Goal: Information Seeking & Learning: Learn about a topic

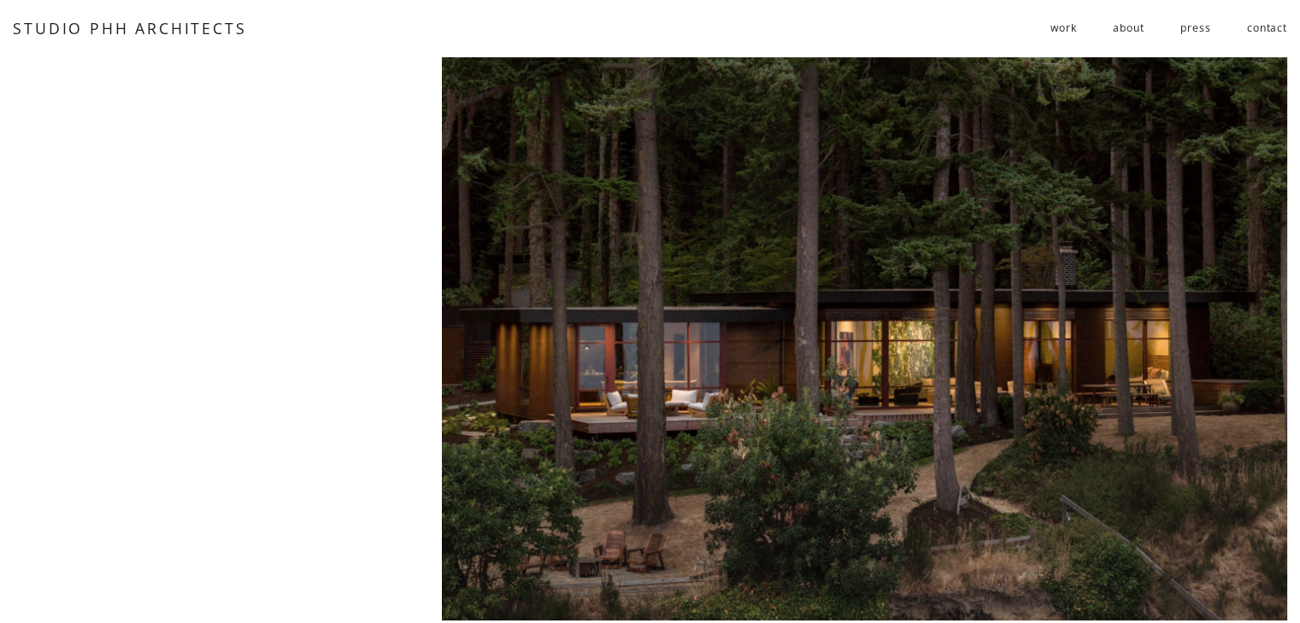
click at [1064, 36] on span "work" at bounding box center [1064, 28] width 26 height 26
click at [1137, 30] on link "about" at bounding box center [1128, 29] width 31 height 28
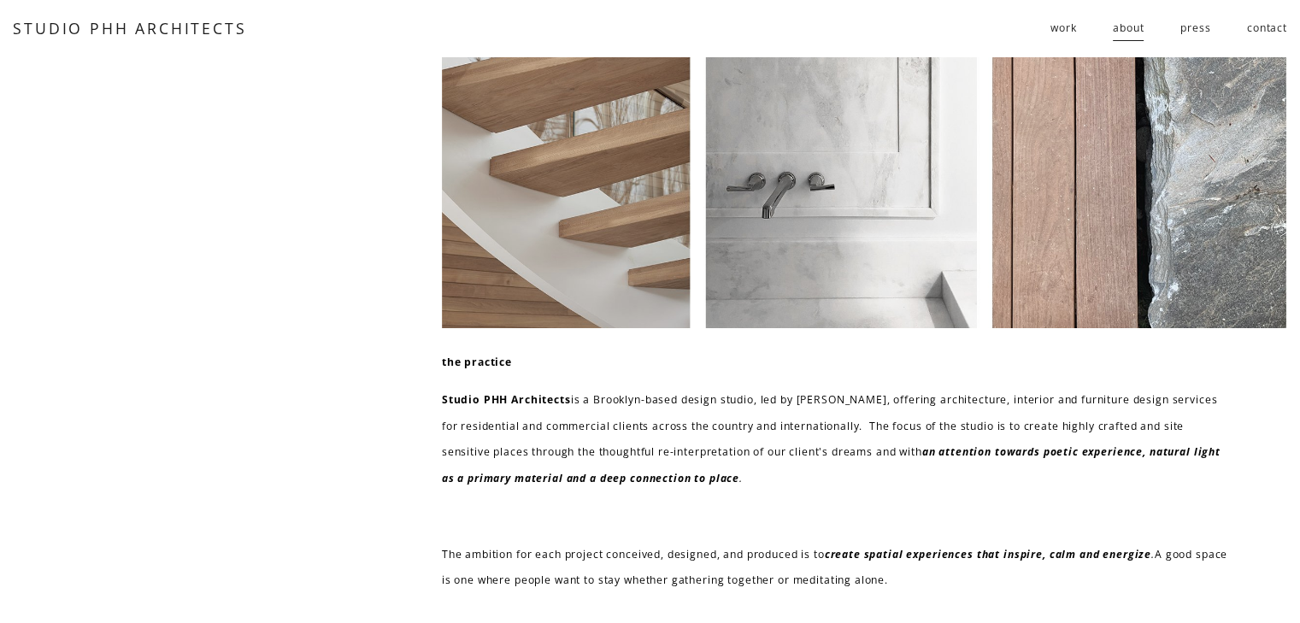
click at [1197, 31] on link "press" at bounding box center [1196, 29] width 30 height 28
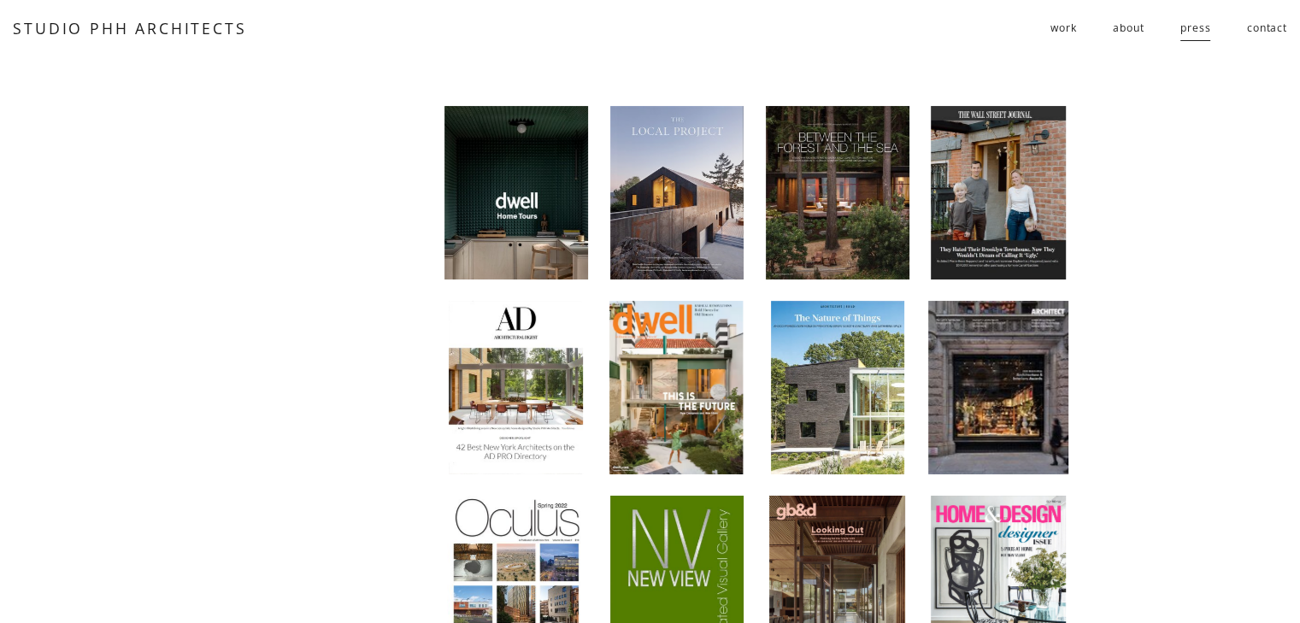
click at [1264, 30] on link "contact" at bounding box center [1267, 29] width 40 height 28
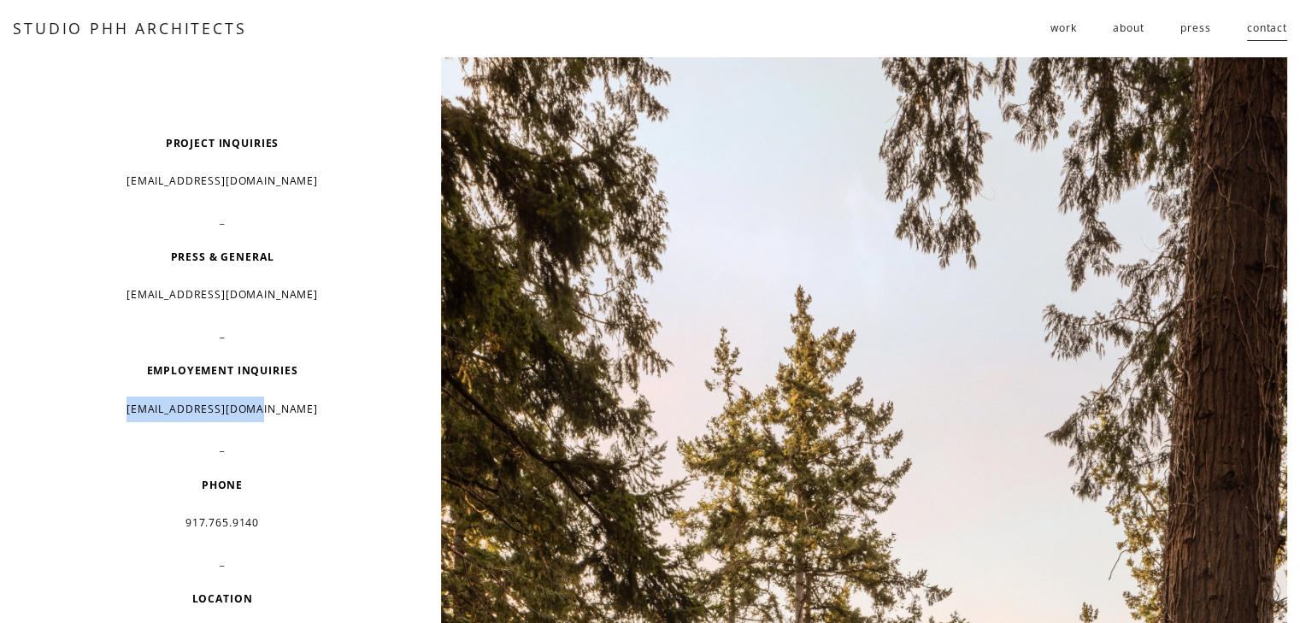
drag, startPoint x: 139, startPoint y: 406, endPoint x: 323, endPoint y: 421, distance: 184.4
click at [323, 421] on p "resume@studiophh.com" at bounding box center [222, 410] width 311 height 26
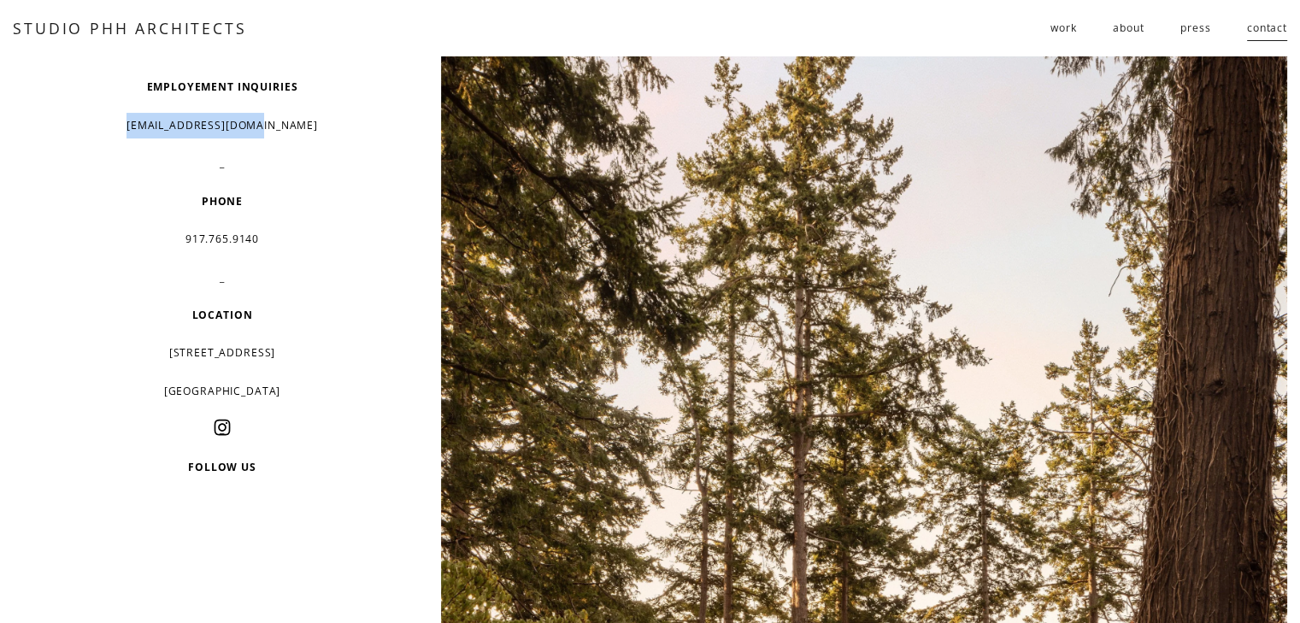
scroll to position [171, 0]
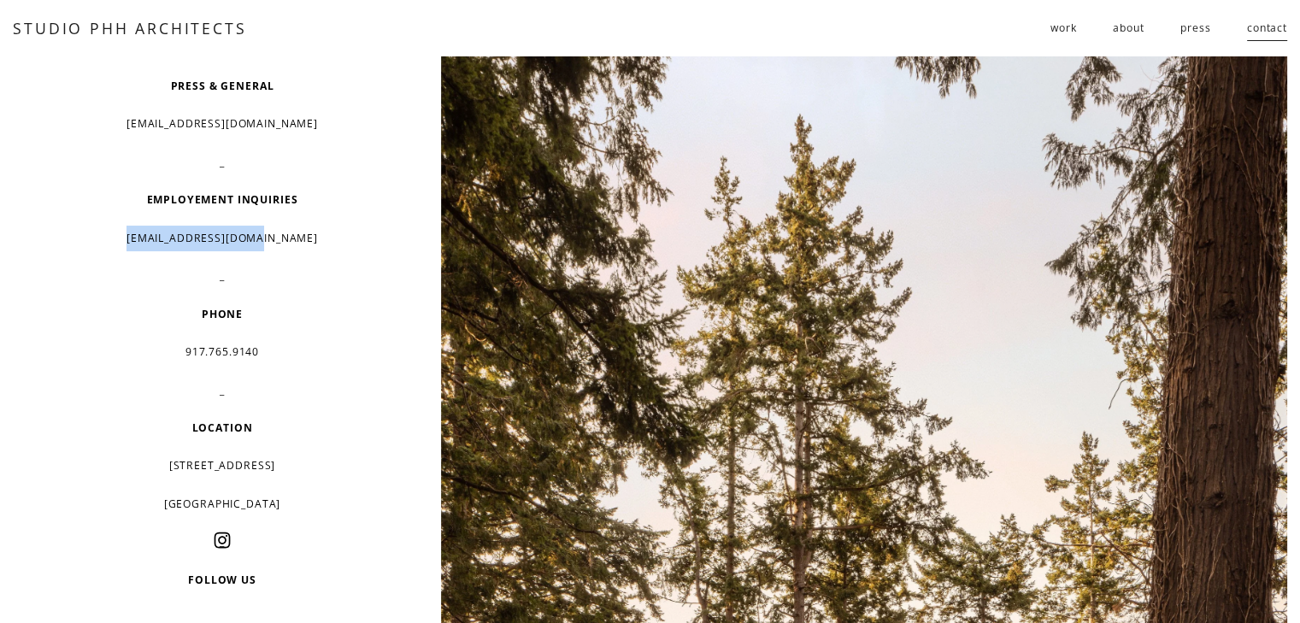
copy p "resume@studiophh.com"
click at [1067, 28] on span "work" at bounding box center [1064, 28] width 26 height 26
click at [0, 0] on span "residential" at bounding box center [0, 0] width 0 height 0
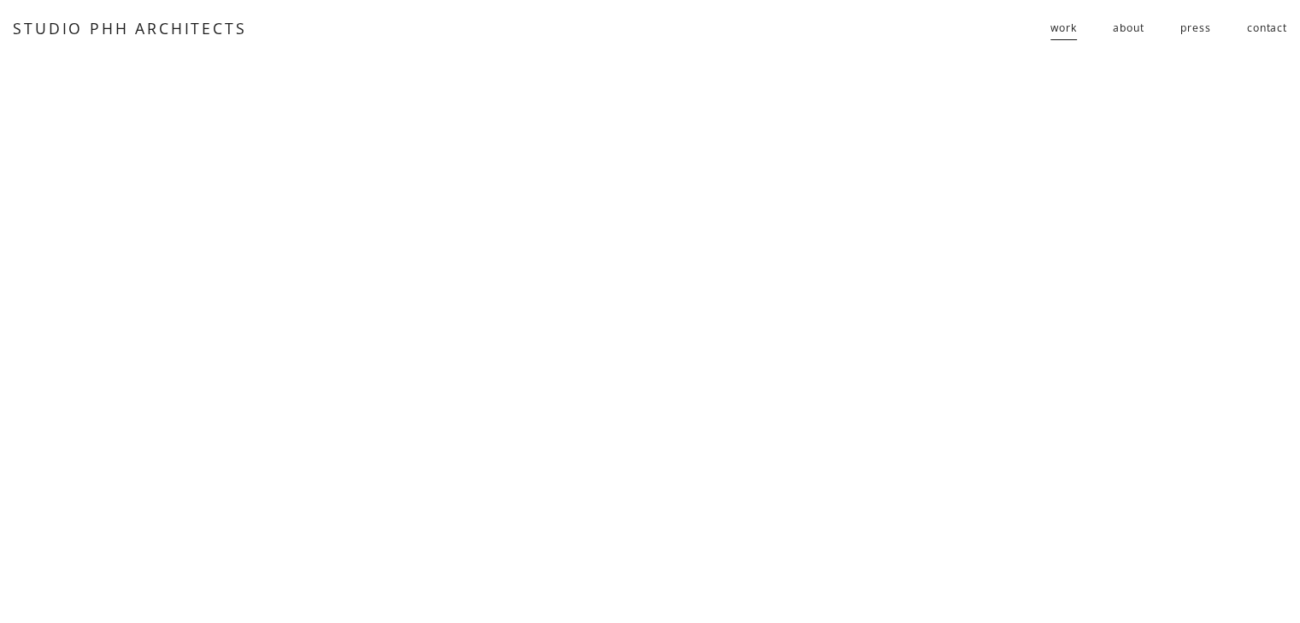
scroll to position [1710, 0]
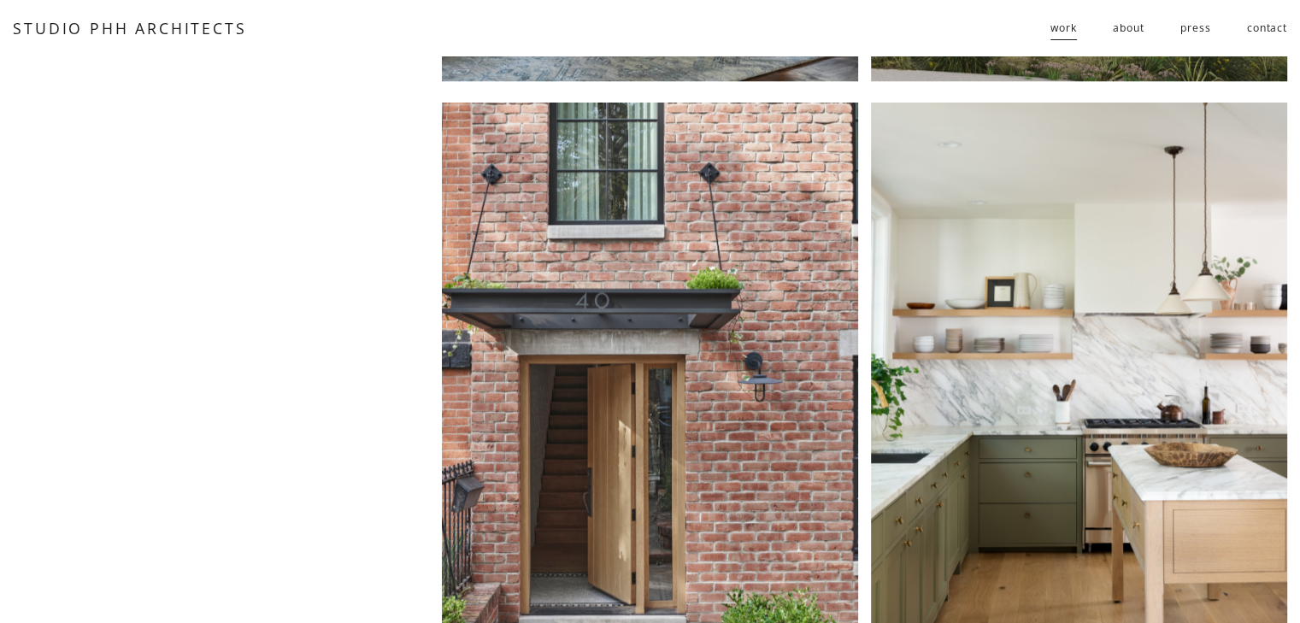
click at [0, 0] on span "public" at bounding box center [0, 0] width 0 height 0
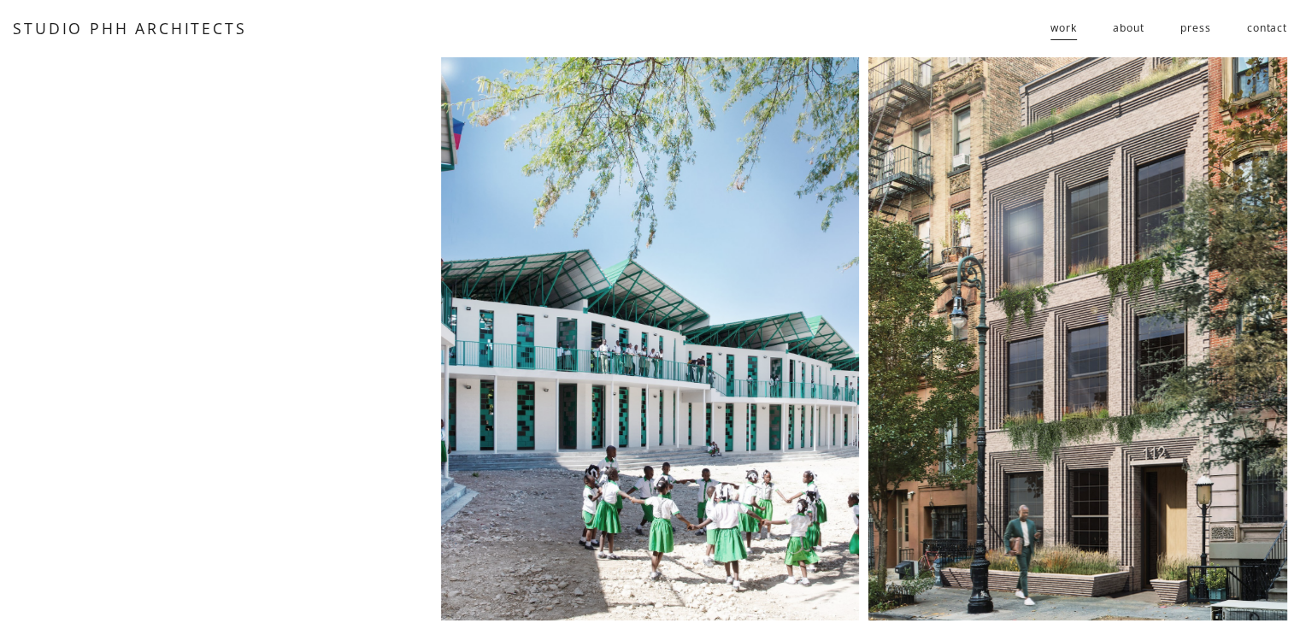
click at [628, 293] on div at bounding box center [650, 339] width 419 height 564
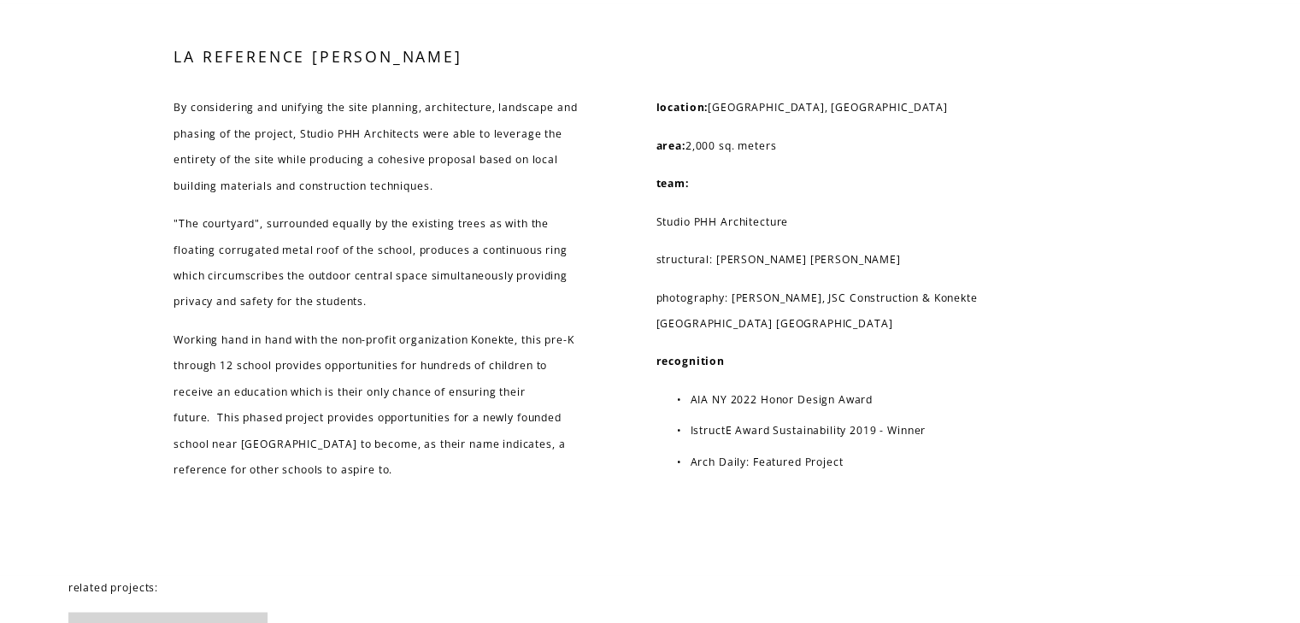
scroll to position [8894, 0]
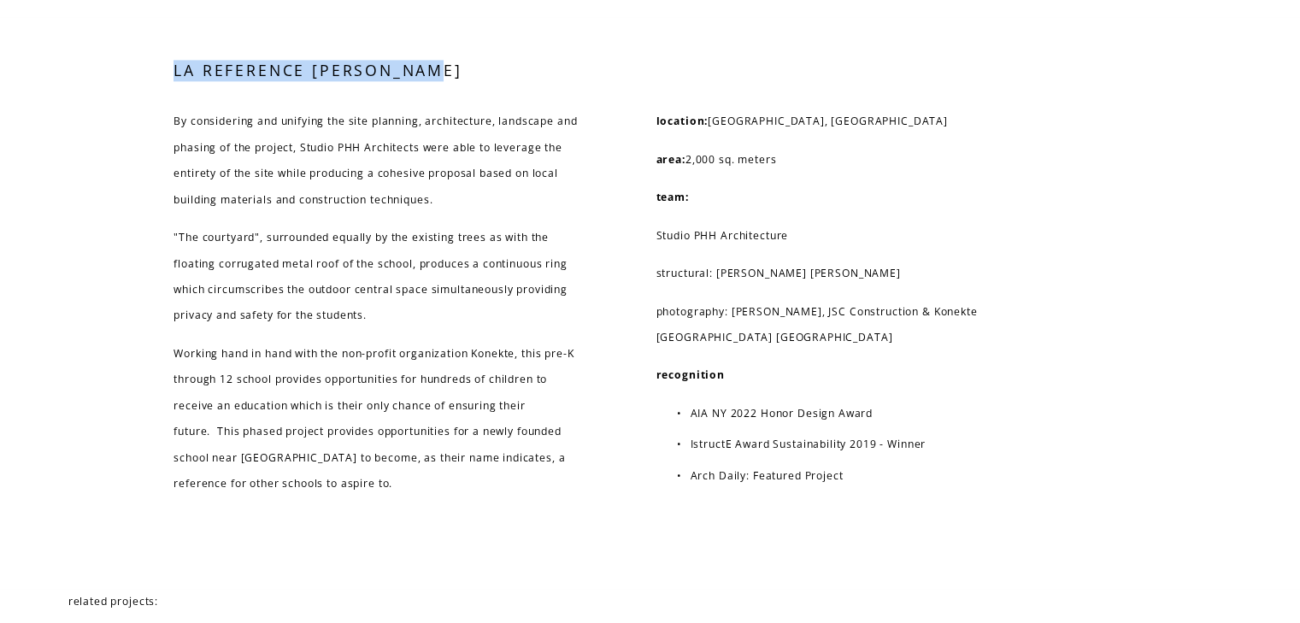
drag, startPoint x: 175, startPoint y: 119, endPoint x: 496, endPoint y: 123, distance: 320.6
click at [500, 81] on h3 "LA REFERENCE [PERSON_NAME]" at bounding box center [382, 70] width 417 height 21
copy h3 "LA REFERENCE [PERSON_NAME]"
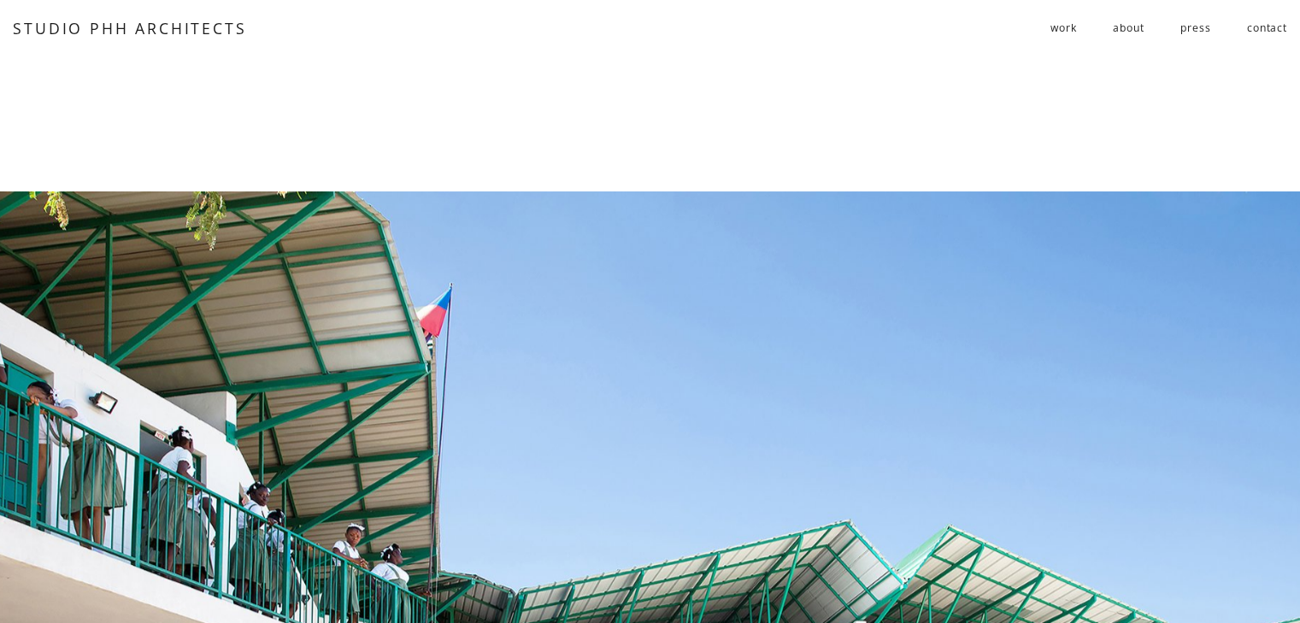
scroll to position [7438, 0]
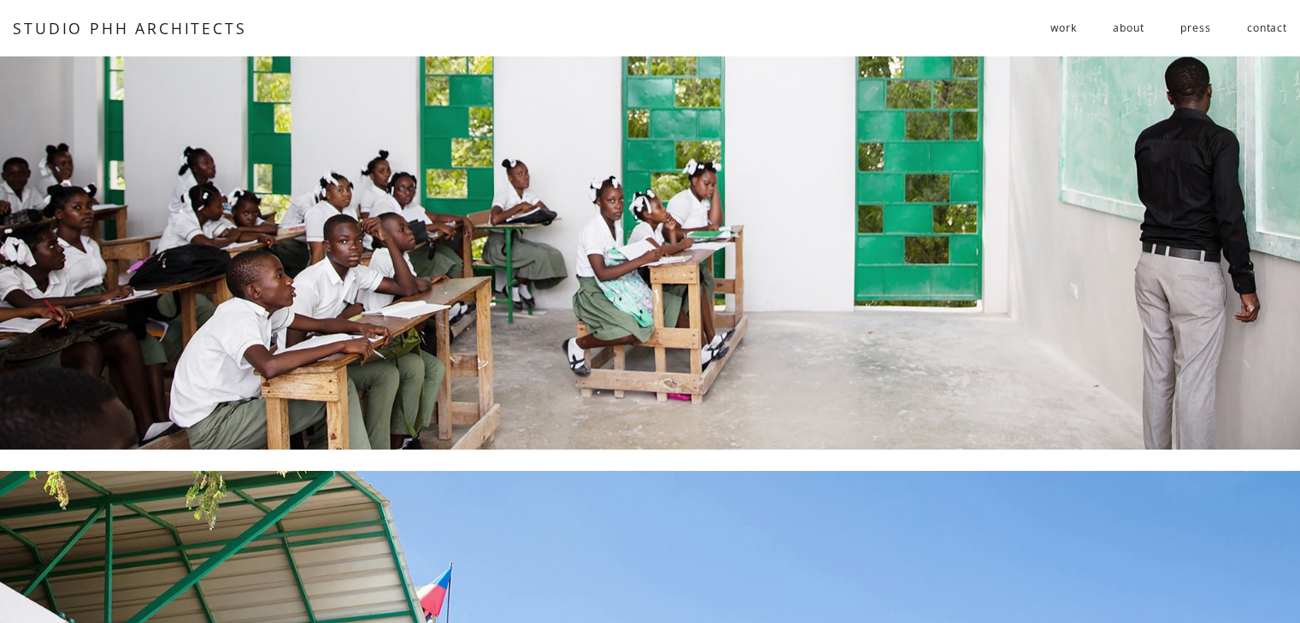
click at [0, 0] on span "follies" at bounding box center [0, 0] width 0 height 0
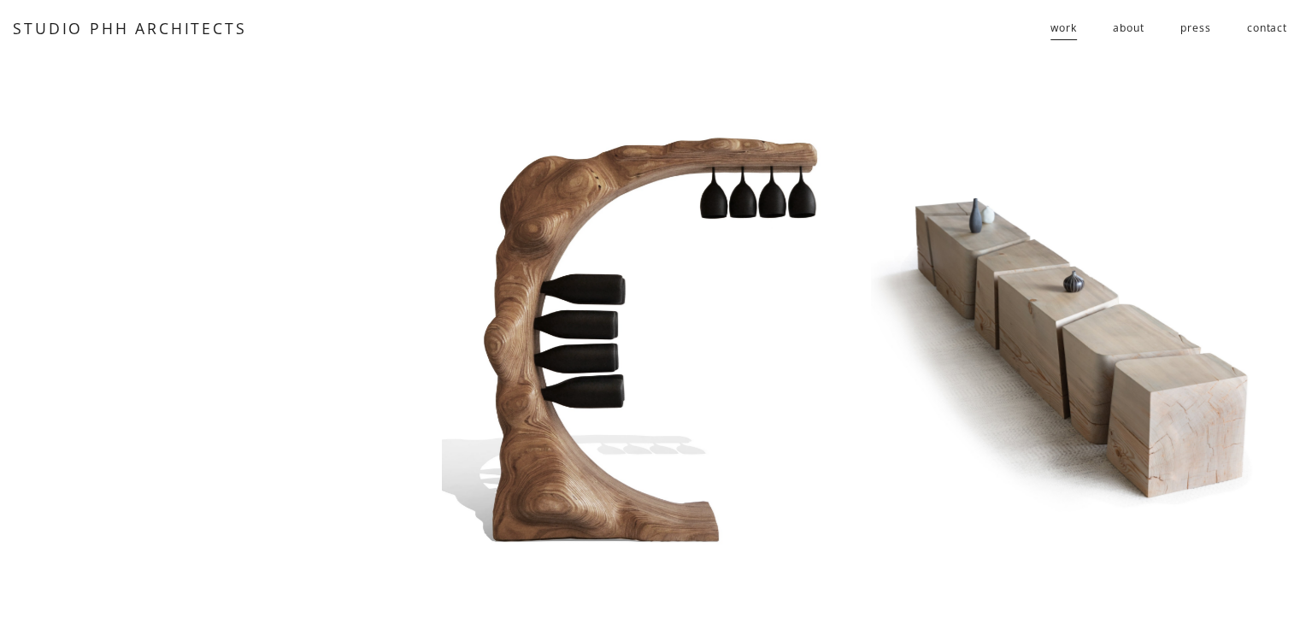
click at [0, 0] on span "residential" at bounding box center [0, 0] width 0 height 0
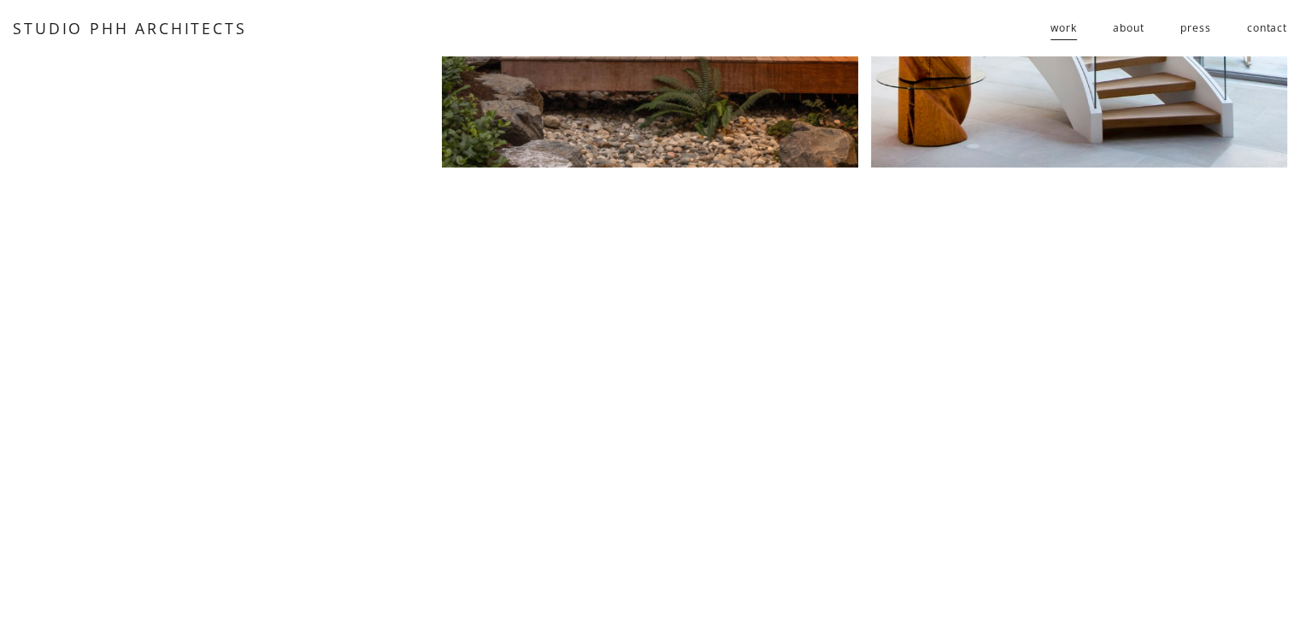
scroll to position [598, 0]
